Goal: Contribute content: Contribute content

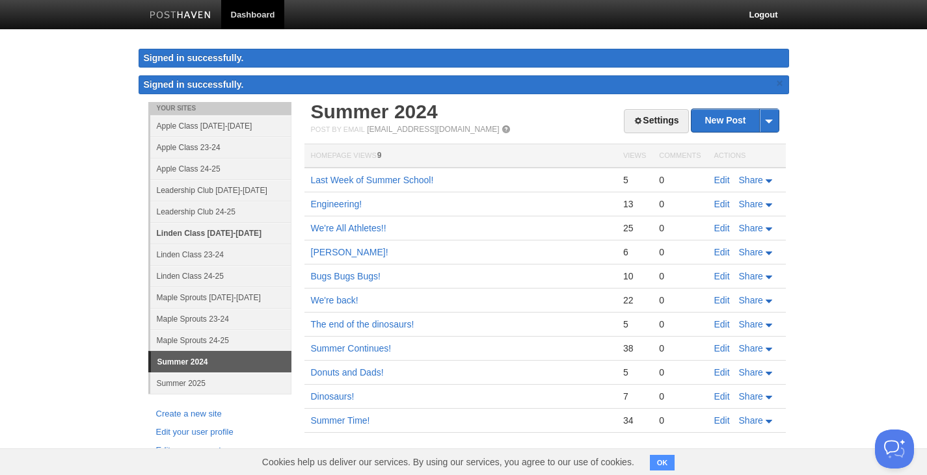
click at [212, 230] on link "Linden Class [DATE]-[DATE]" at bounding box center [220, 232] width 141 height 21
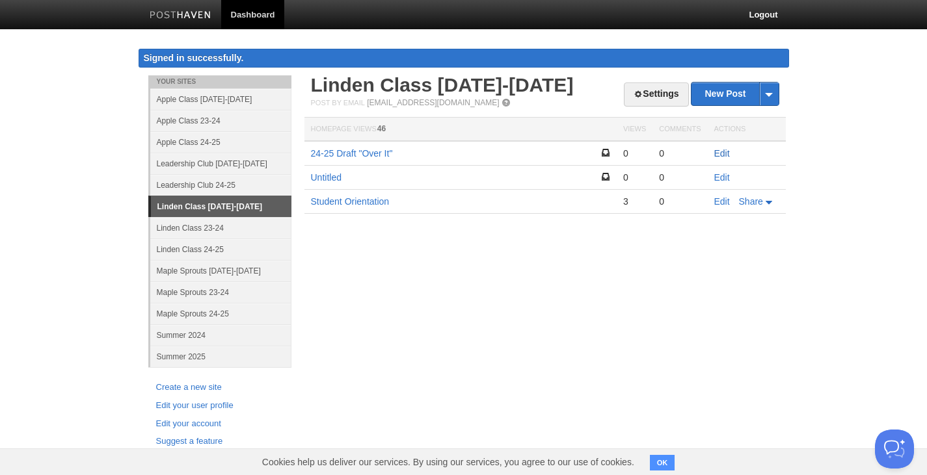
click at [720, 153] on link "Edit" at bounding box center [722, 153] width 16 height 10
click at [722, 176] on link "Edit" at bounding box center [722, 177] width 16 height 10
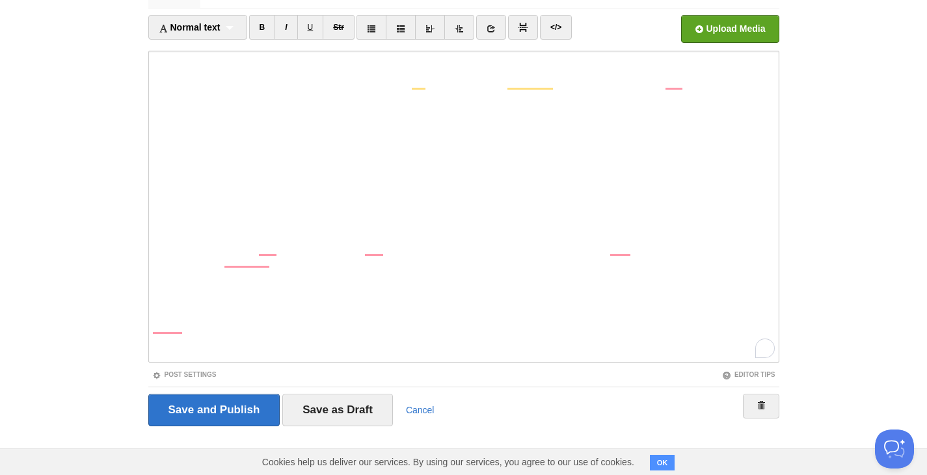
click at [148, 61] on iframe at bounding box center [463, 207] width 631 height 312
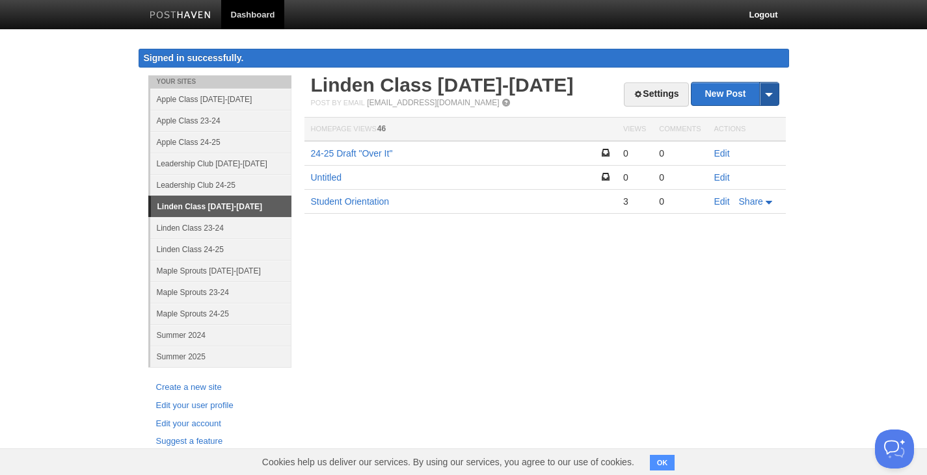
click at [767, 87] on span at bounding box center [769, 94] width 20 height 23
click at [720, 98] on link "New Post" at bounding box center [734, 94] width 86 height 23
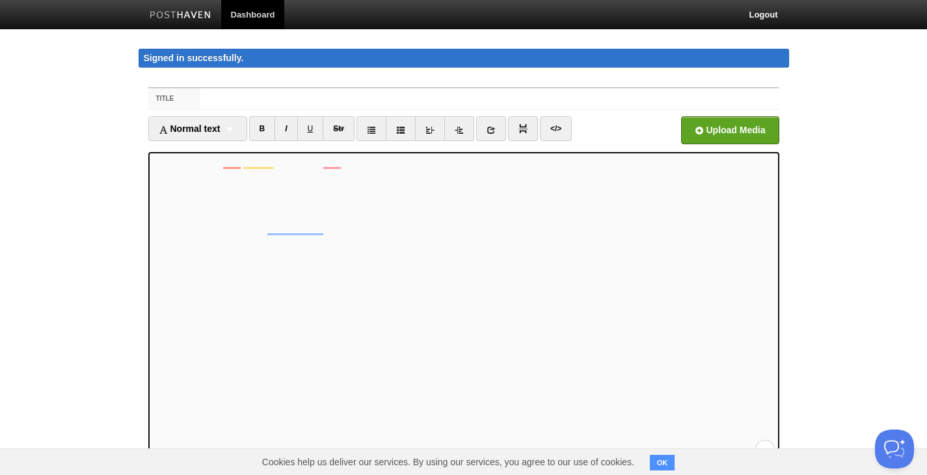
scroll to position [101, 0]
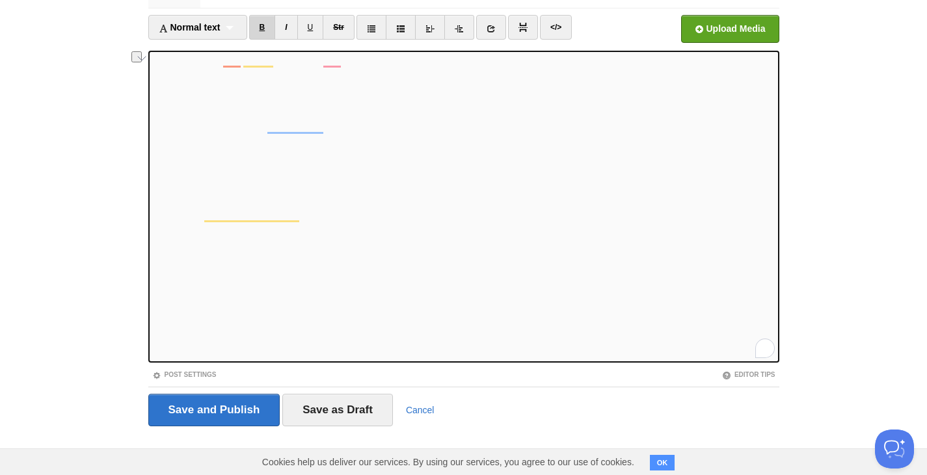
click at [258, 29] on link "B" at bounding box center [262, 27] width 27 height 25
click at [318, 34] on link "U" at bounding box center [310, 27] width 27 height 25
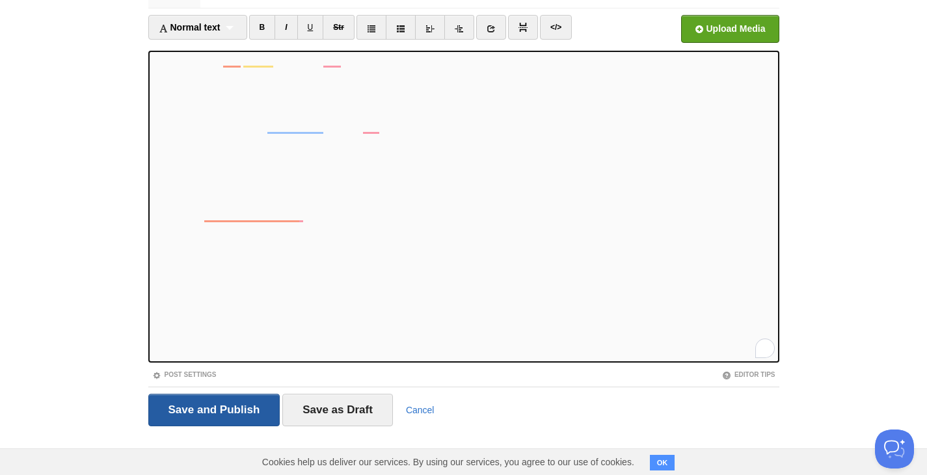
click at [235, 415] on input "Save and Publish" at bounding box center [214, 410] width 132 height 33
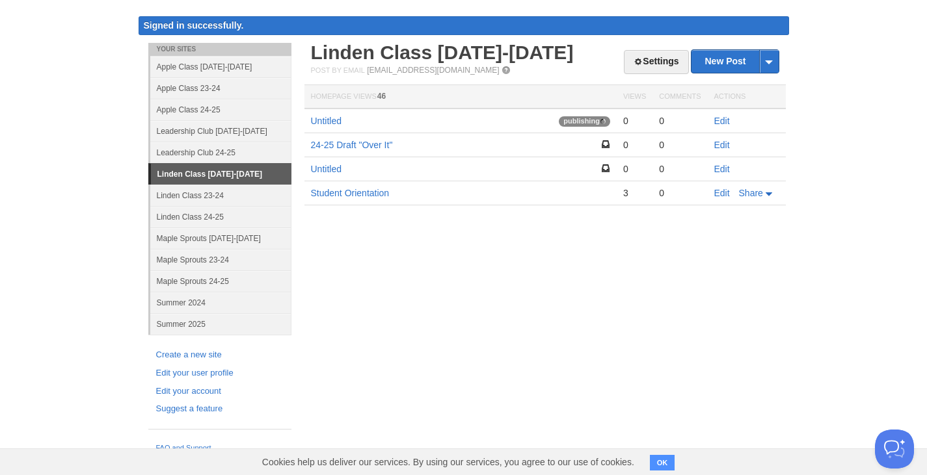
scroll to position [16, 0]
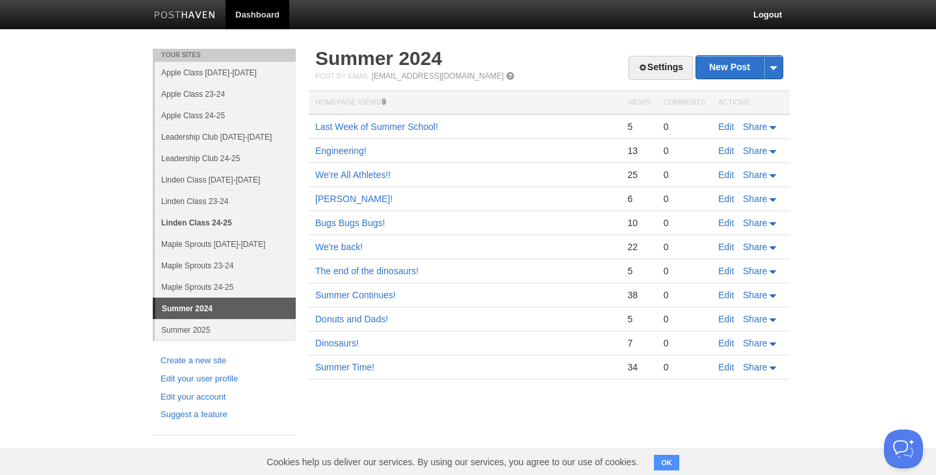
click at [191, 225] on link "Linden Class 24-25" at bounding box center [225, 222] width 141 height 21
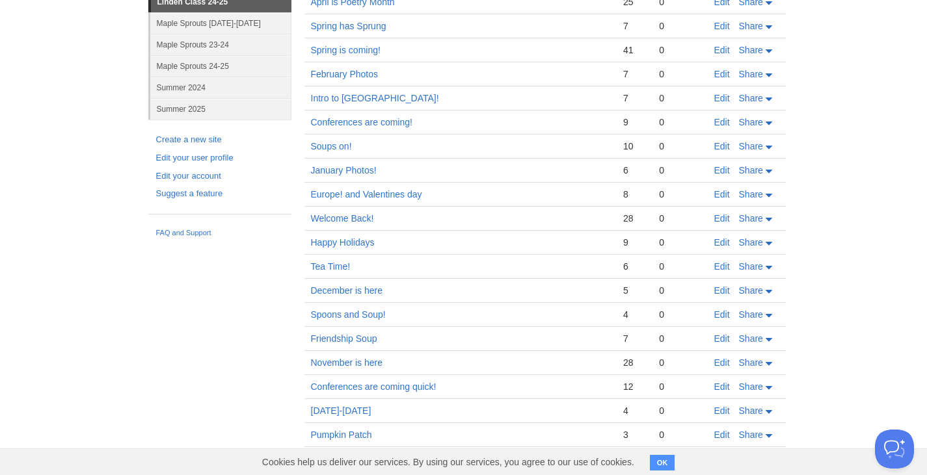
scroll to position [328, 0]
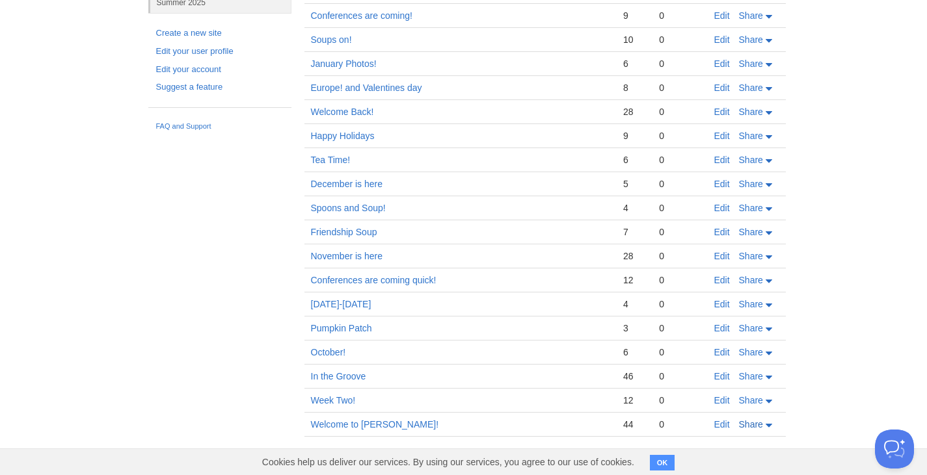
click at [757, 425] on span "Share" at bounding box center [751, 424] width 24 height 10
click at [330, 425] on link "Welcome to [PERSON_NAME]!" at bounding box center [375, 424] width 128 height 10
